Goal: Task Accomplishment & Management: Manage account settings

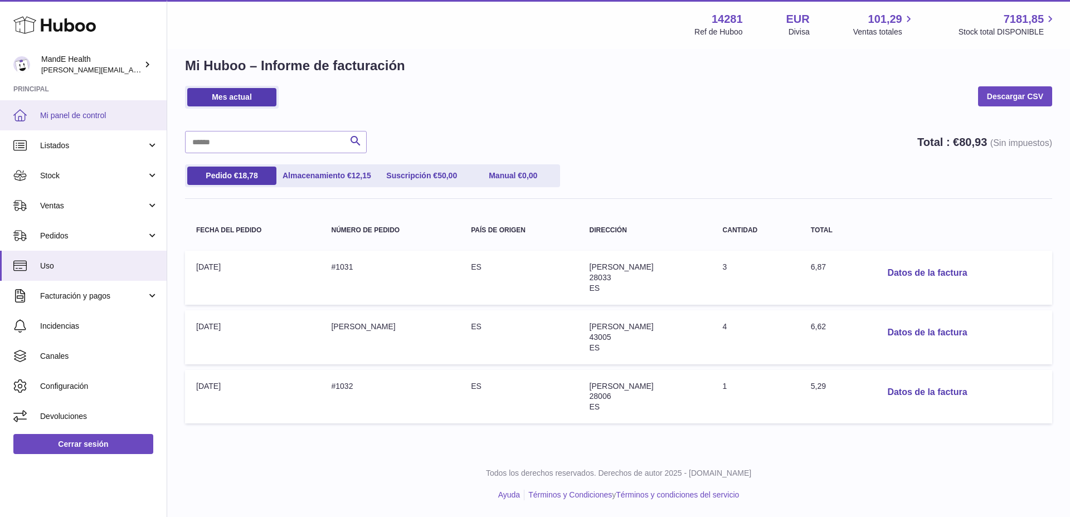
click at [65, 114] on span "Mi panel de control" at bounding box center [99, 115] width 118 height 11
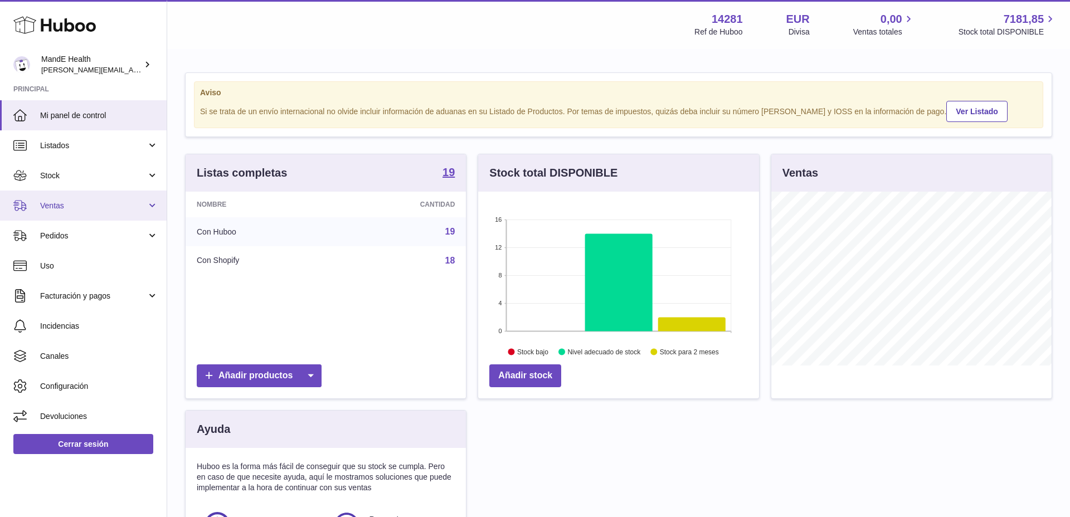
scroll to position [174, 281]
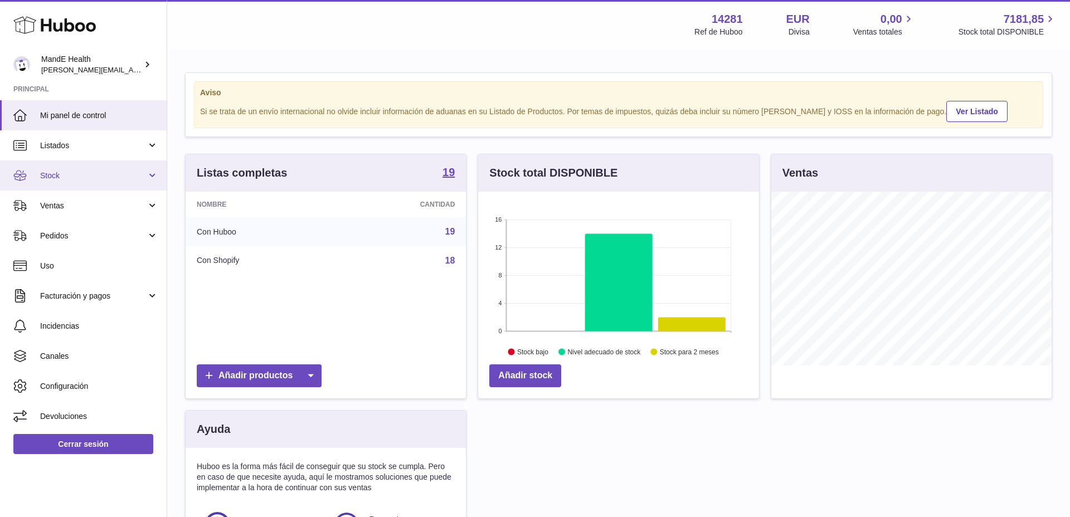
click at [65, 186] on link "Stock" at bounding box center [83, 176] width 167 height 30
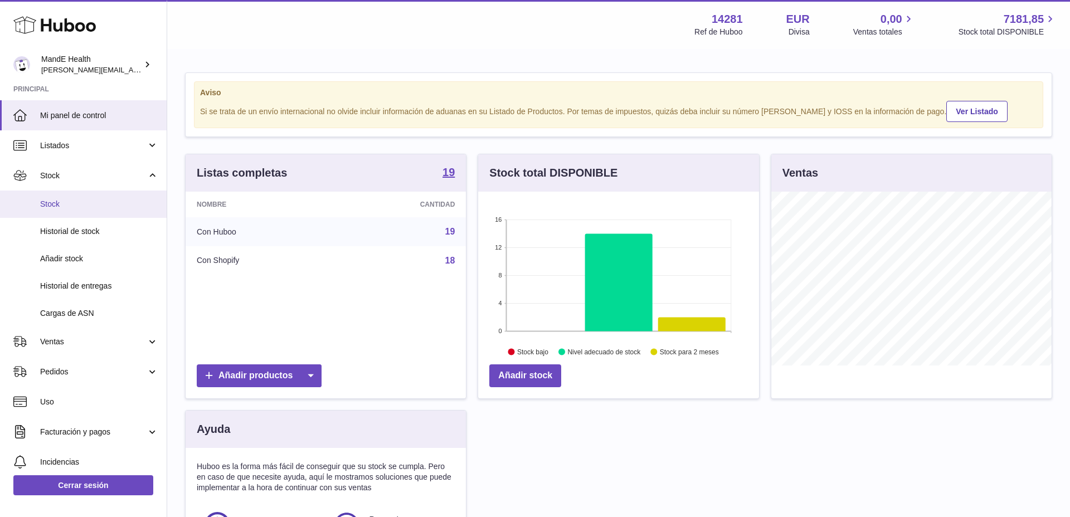
click at [60, 208] on span "Stock" at bounding box center [99, 204] width 118 height 11
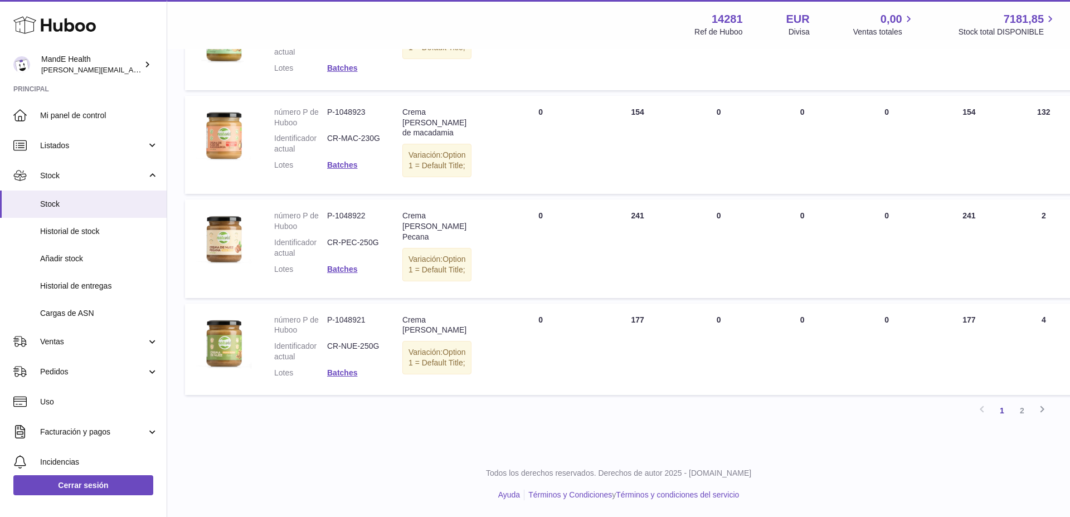
scroll to position [1079, 0]
click at [1020, 409] on link "2" at bounding box center [1022, 411] width 20 height 20
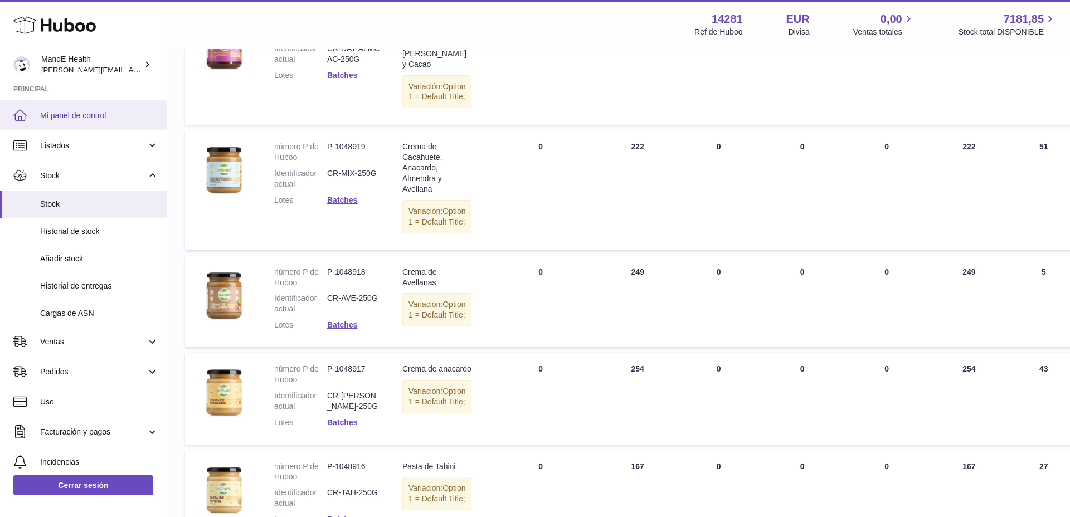
scroll to position [198, 0]
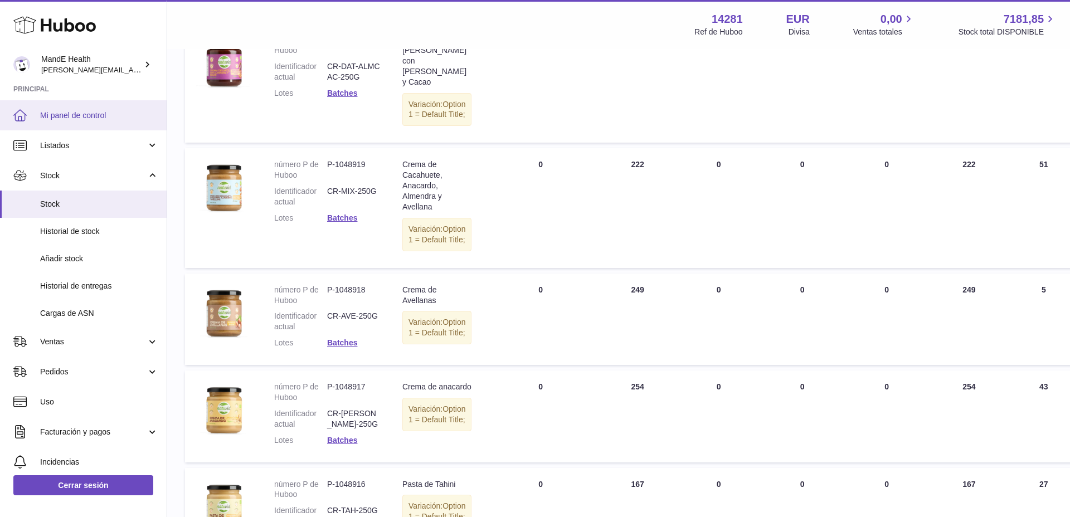
click at [62, 125] on link "Mi panel de control" at bounding box center [83, 115] width 167 height 30
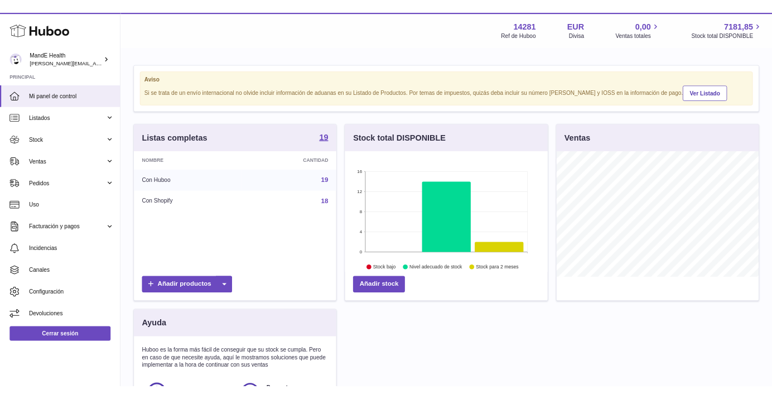
scroll to position [174, 281]
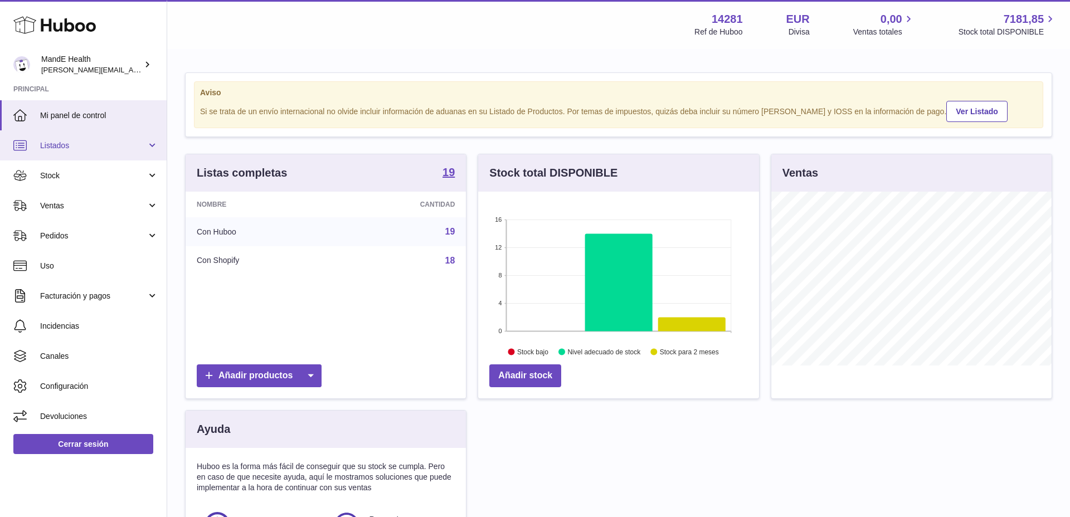
click at [81, 153] on link "Listados" at bounding box center [83, 145] width 167 height 30
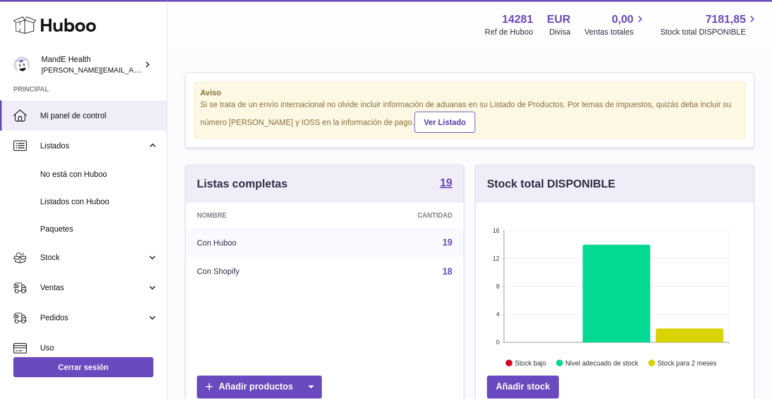
scroll to position [27, 0]
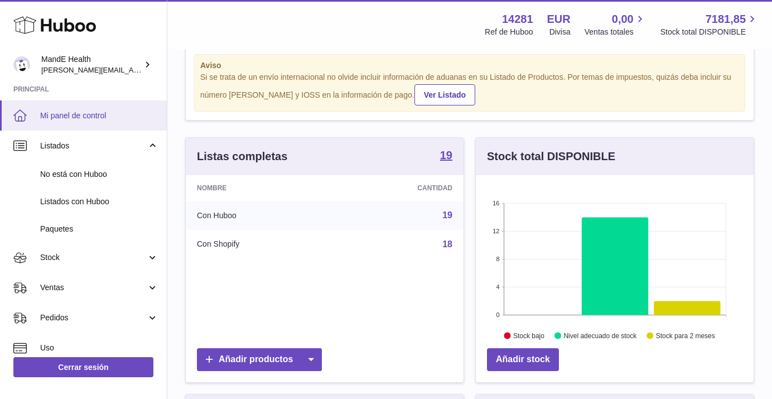
click at [81, 117] on span "Mi panel de control" at bounding box center [99, 115] width 118 height 11
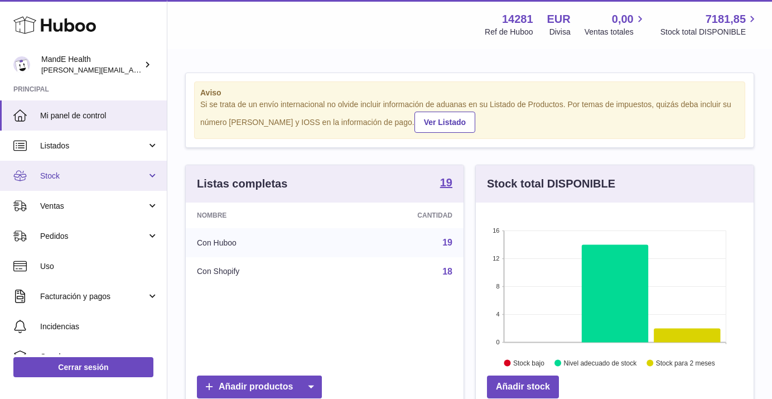
scroll to position [174, 278]
click at [78, 172] on span "Stock" at bounding box center [93, 176] width 106 height 11
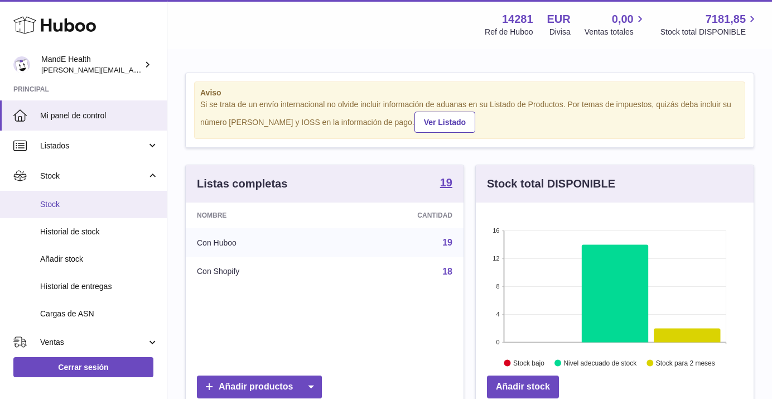
click at [75, 200] on span "Stock" at bounding box center [99, 204] width 118 height 11
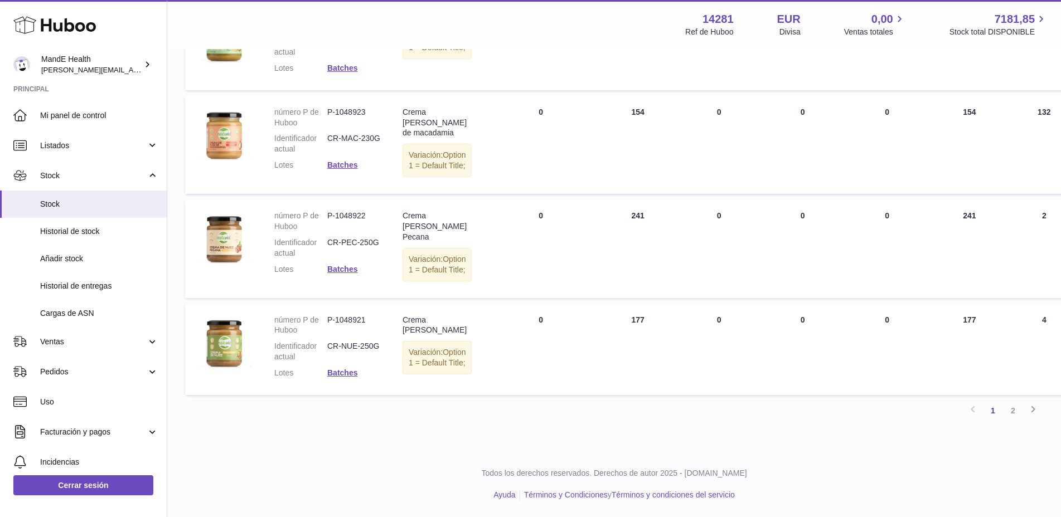
scroll to position [1079, 0]
click at [771, 398] on link "2" at bounding box center [1013, 411] width 20 height 20
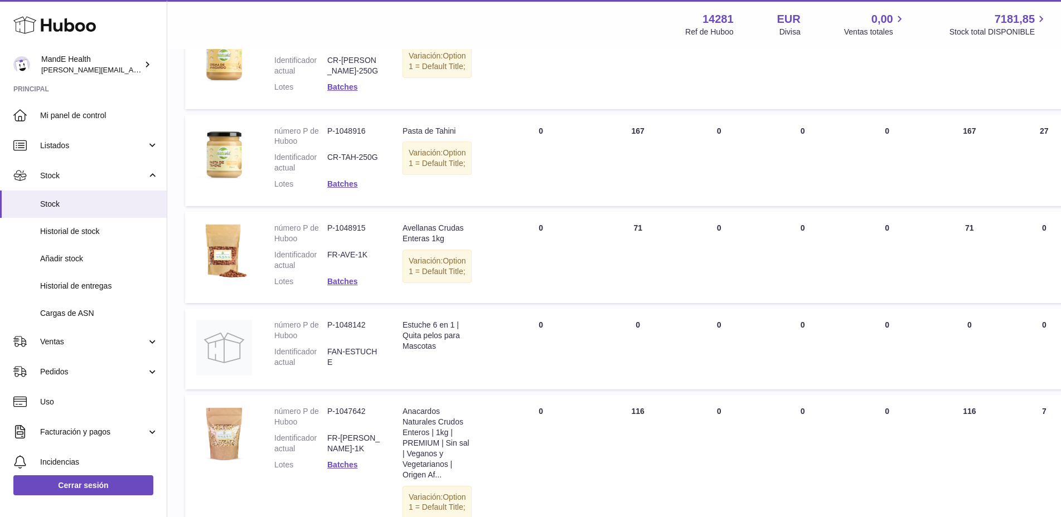
scroll to position [911, 0]
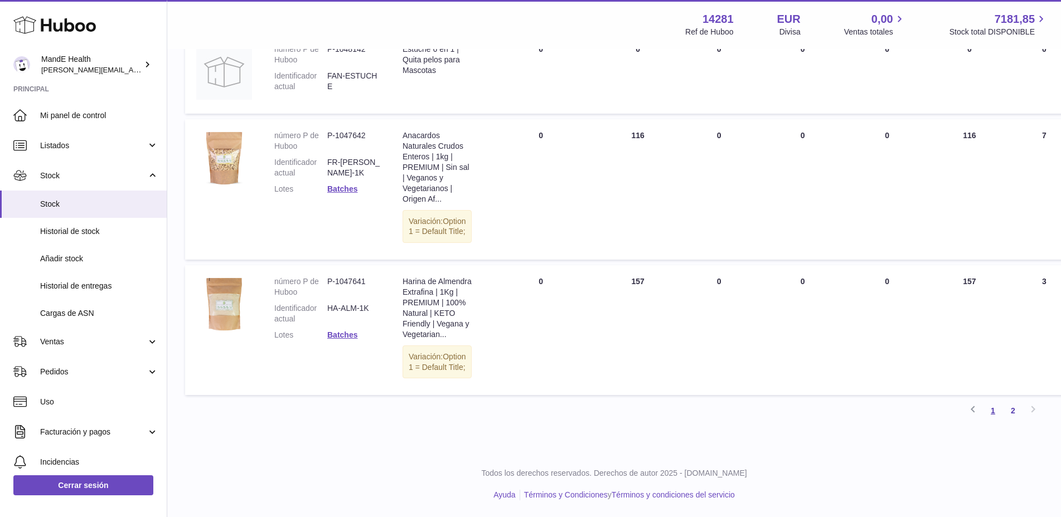
click at [771, 398] on link "1" at bounding box center [993, 411] width 20 height 20
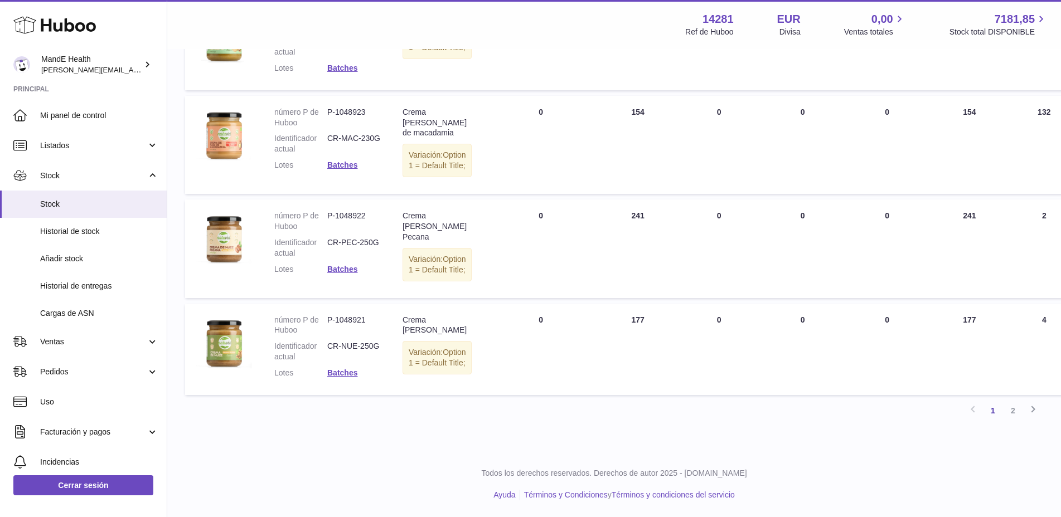
scroll to position [1079, 0]
click at [771, 398] on link "2" at bounding box center [1013, 411] width 20 height 20
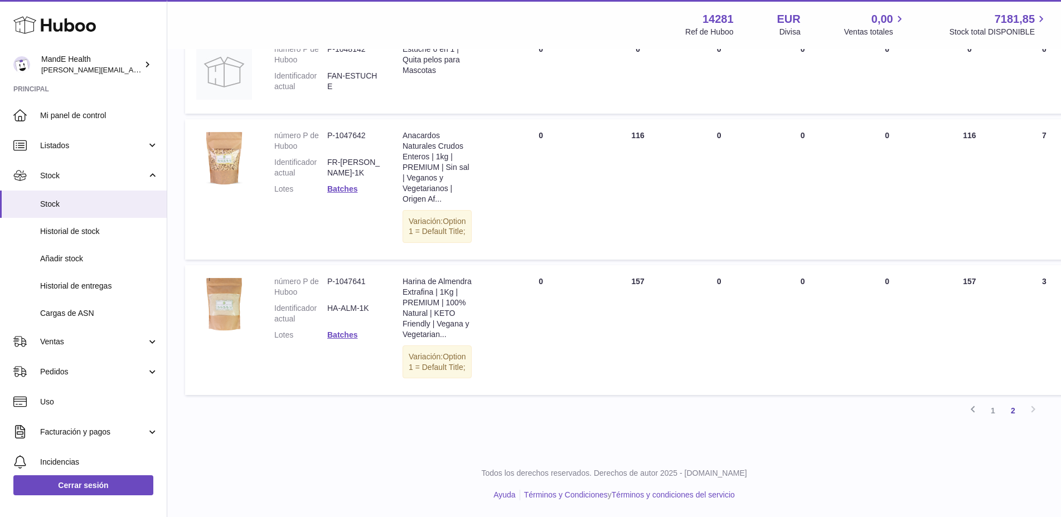
scroll to position [911, 0]
click at [771, 398] on link "1" at bounding box center [993, 411] width 20 height 20
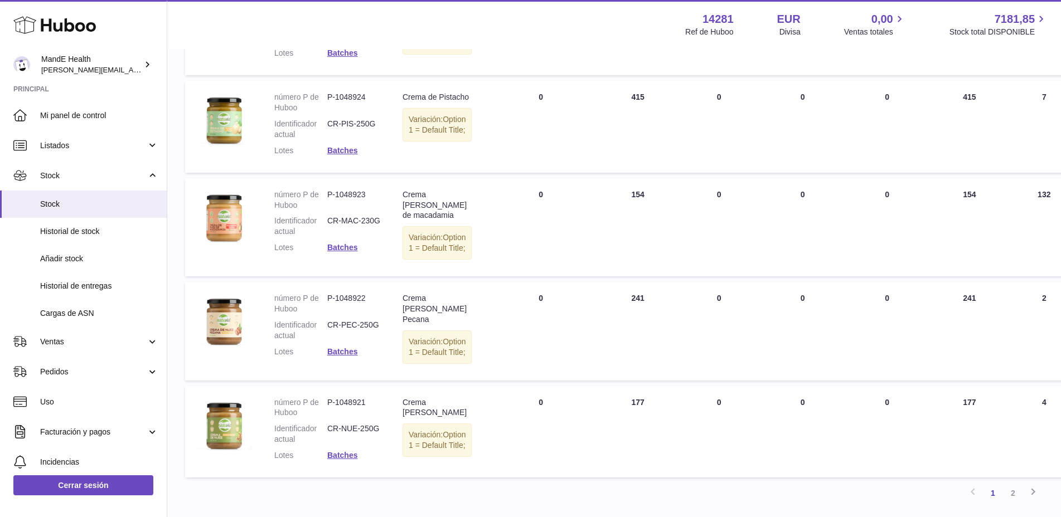
scroll to position [910, 0]
click at [555, 275] on td "DEBIDO EN Total 0" at bounding box center [540, 226] width 115 height 98
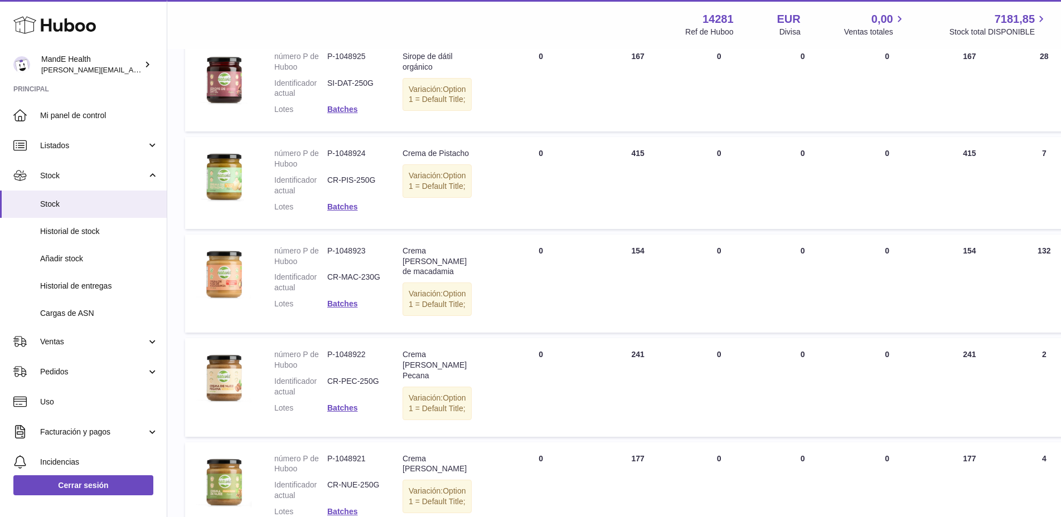
scroll to position [1079, 0]
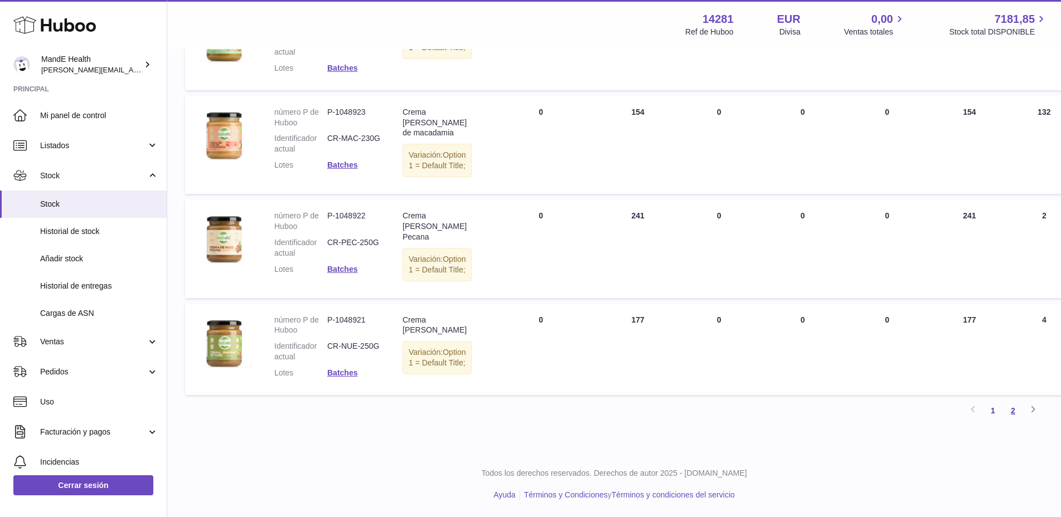
click at [771, 398] on link "2" at bounding box center [1013, 411] width 20 height 20
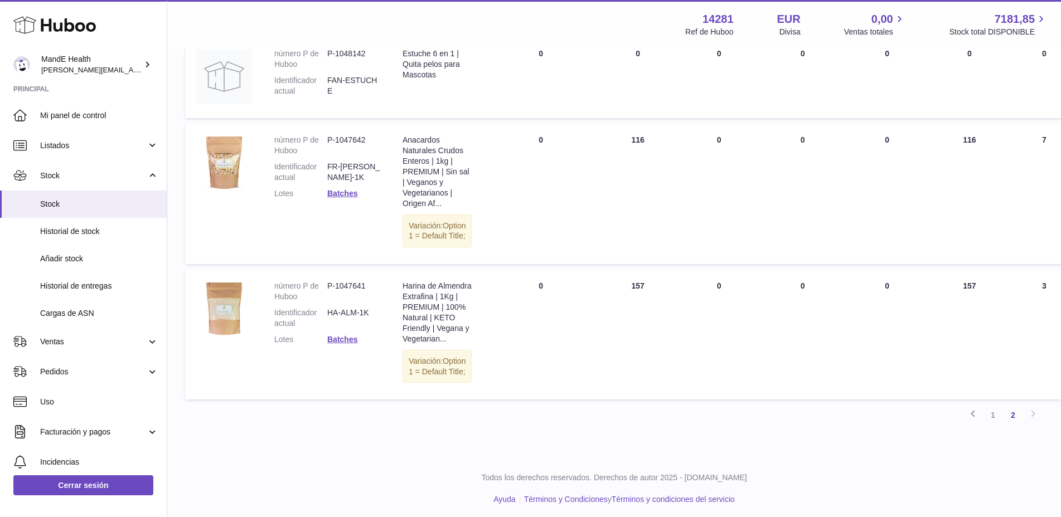
scroll to position [911, 0]
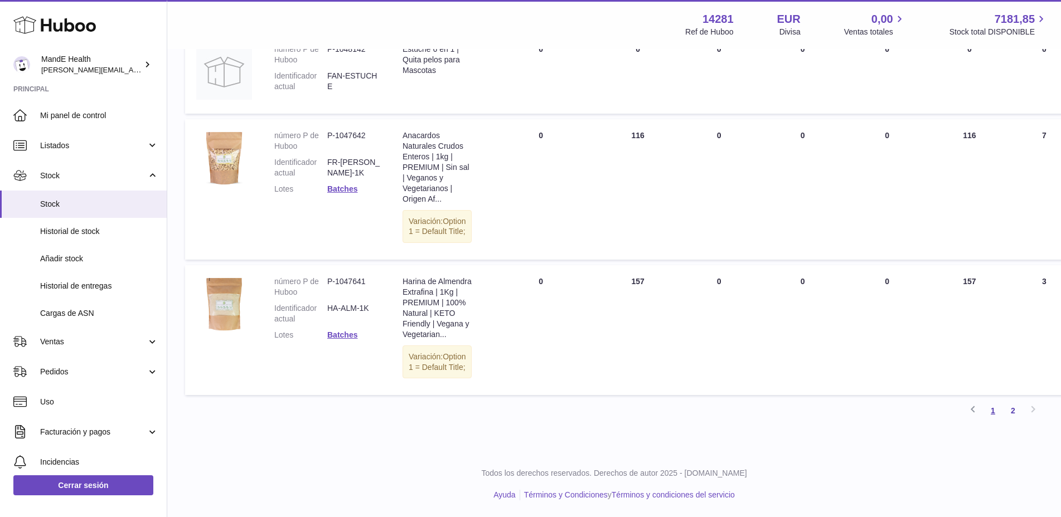
click at [771, 398] on link "1" at bounding box center [993, 411] width 20 height 20
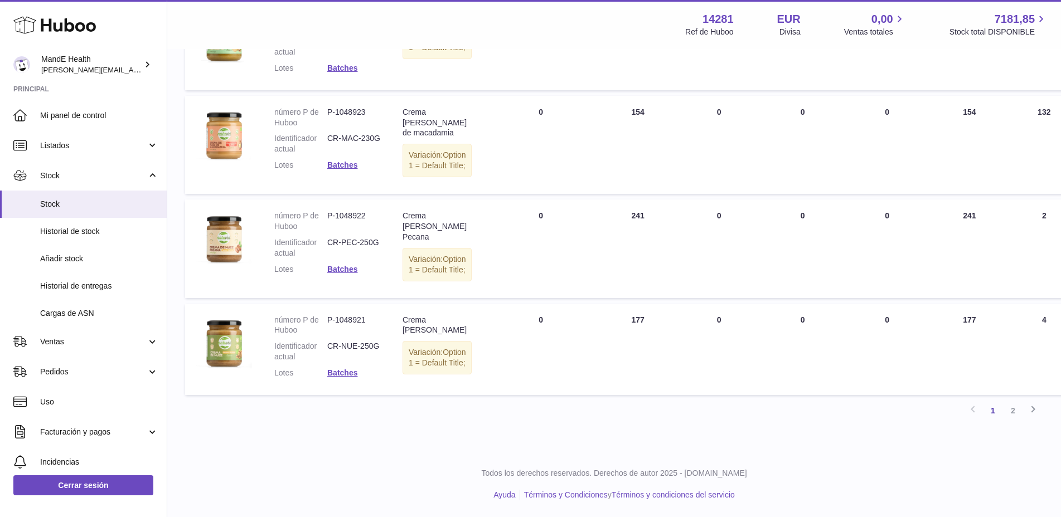
scroll to position [1079, 0]
click at [771, 398] on link "2" at bounding box center [1013, 411] width 20 height 20
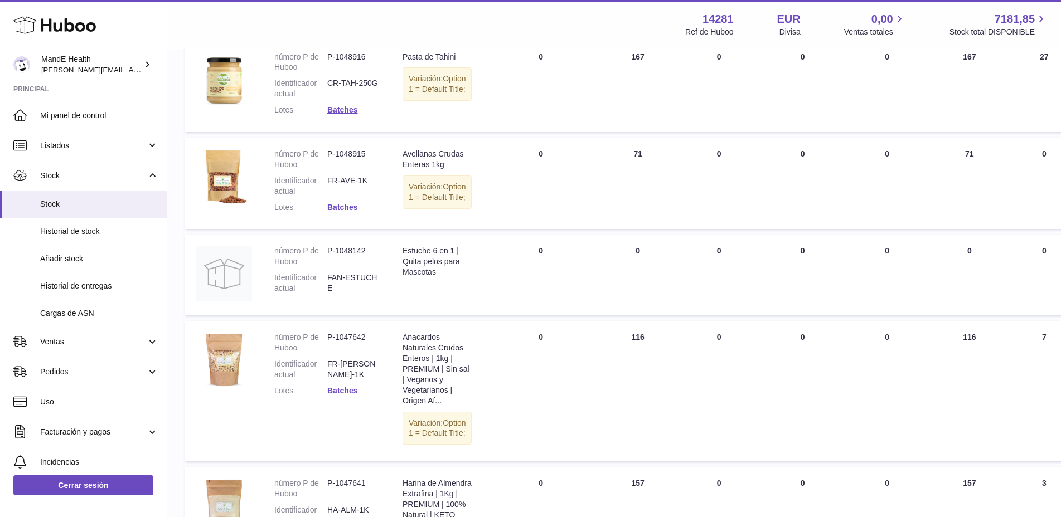
scroll to position [627, 0]
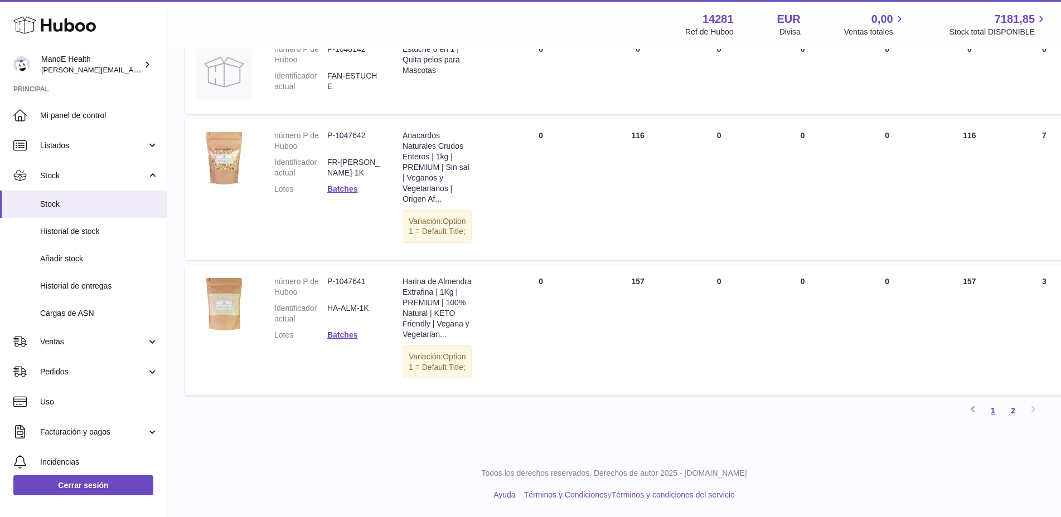
click at [771, 398] on link "1" at bounding box center [993, 411] width 20 height 20
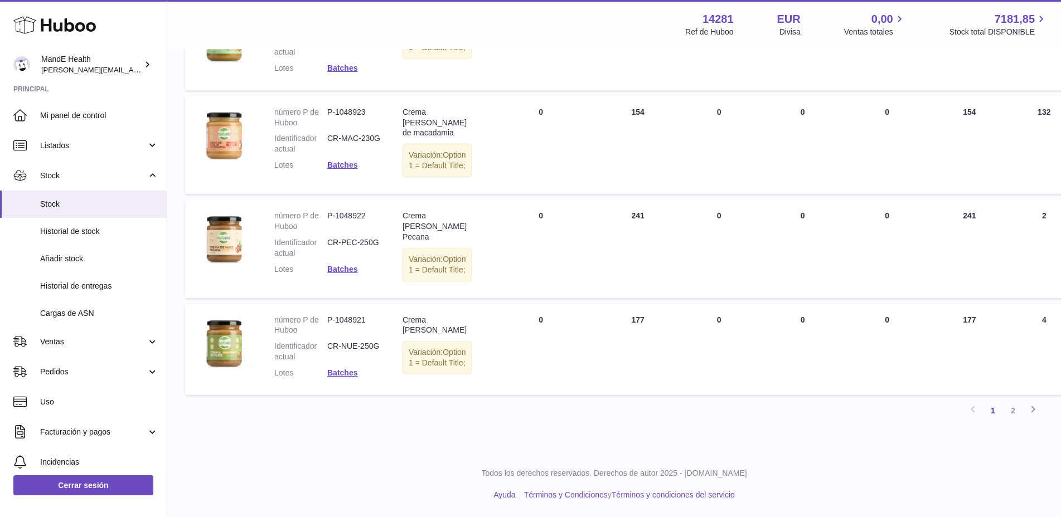
scroll to position [1029, 0]
